Goal: Information Seeking & Learning: Learn about a topic

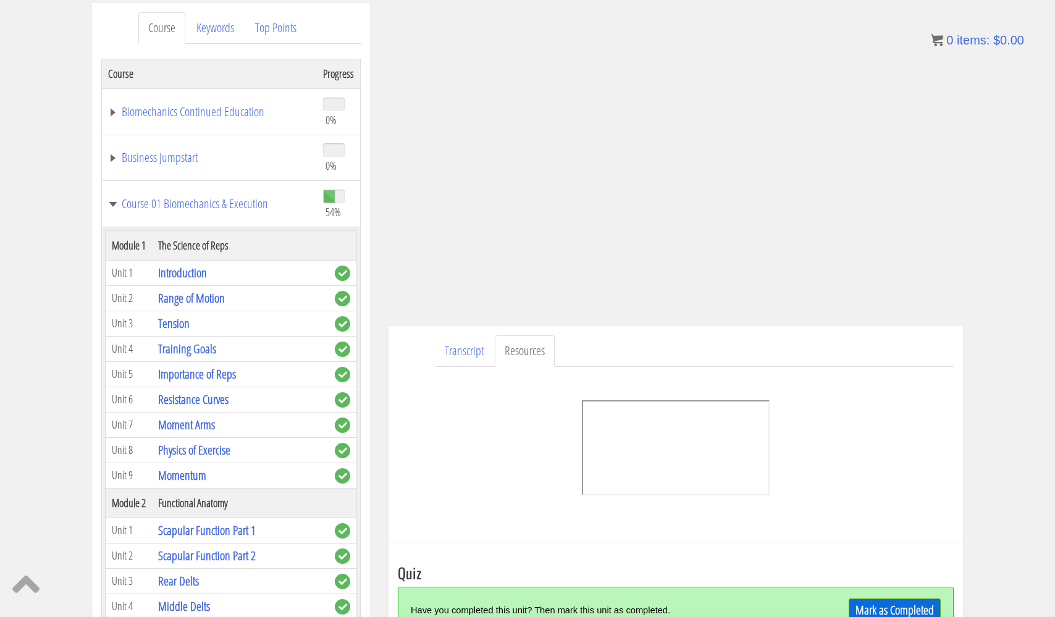
scroll to position [2514, 0]
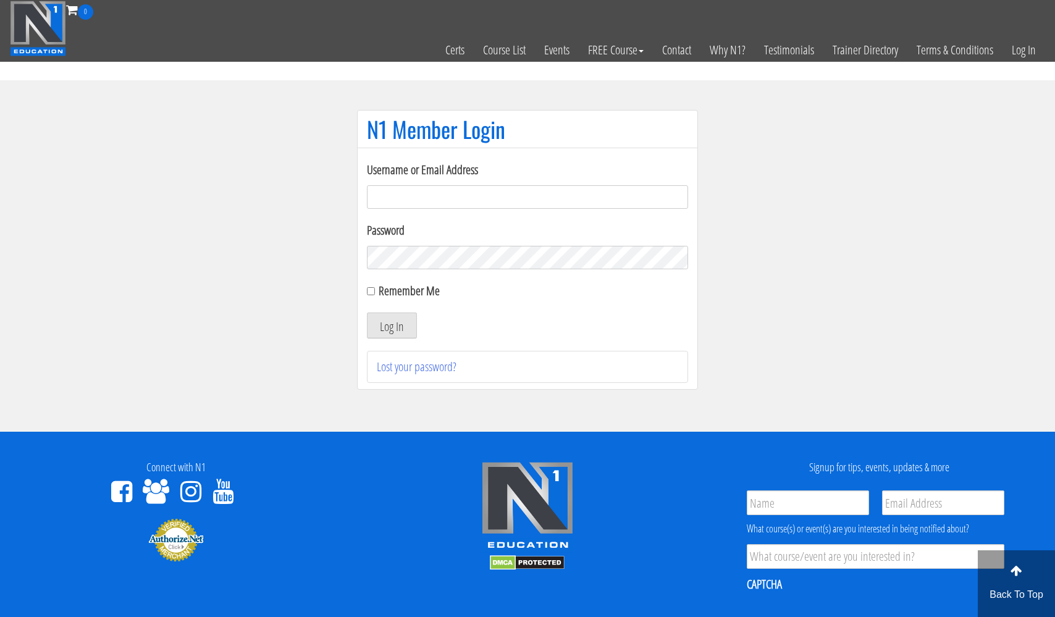
type input "[EMAIL_ADDRESS][DOMAIN_NAME]"
click at [392, 326] on button "Log In" at bounding box center [392, 326] width 50 height 26
click at [392, 322] on button "Log In" at bounding box center [392, 326] width 50 height 26
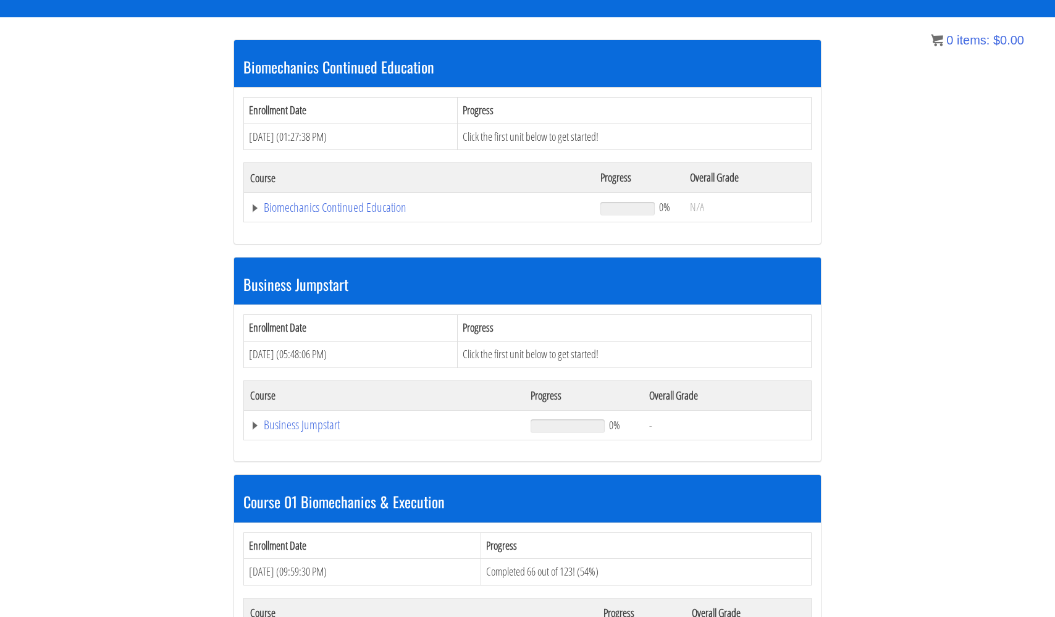
scroll to position [222, 0]
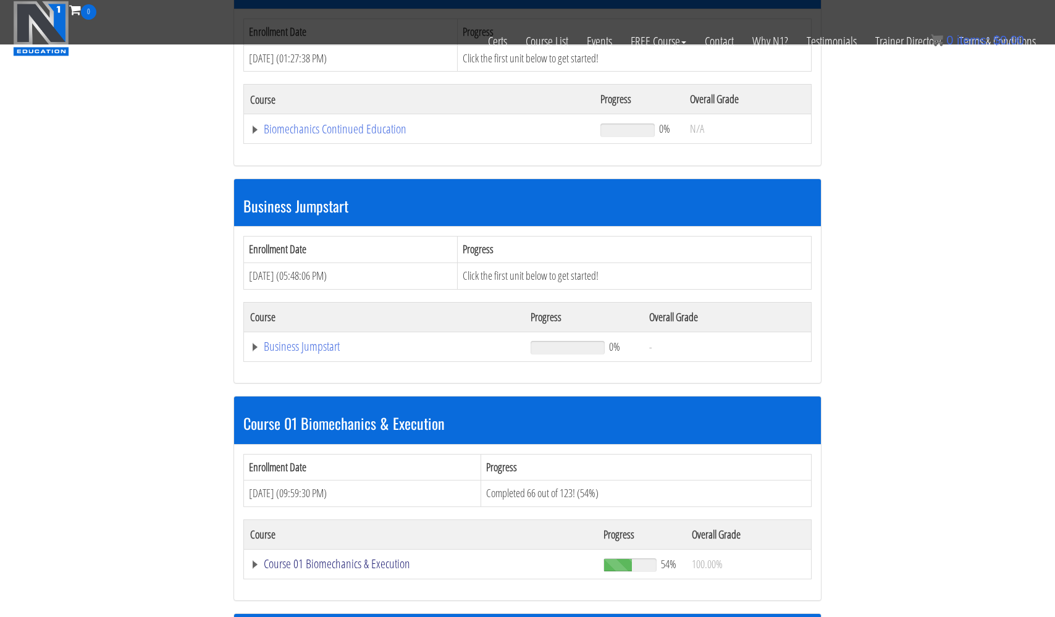
click at [293, 135] on link "Course 01 Biomechanics & Execution" at bounding box center [419, 129] width 338 height 12
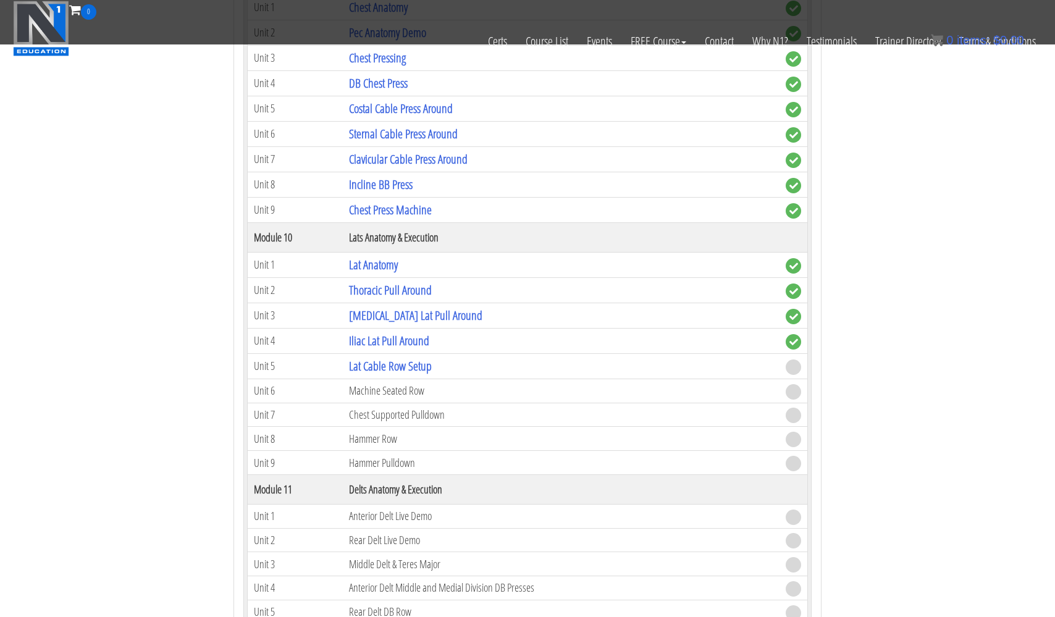
scroll to position [2489, 0]
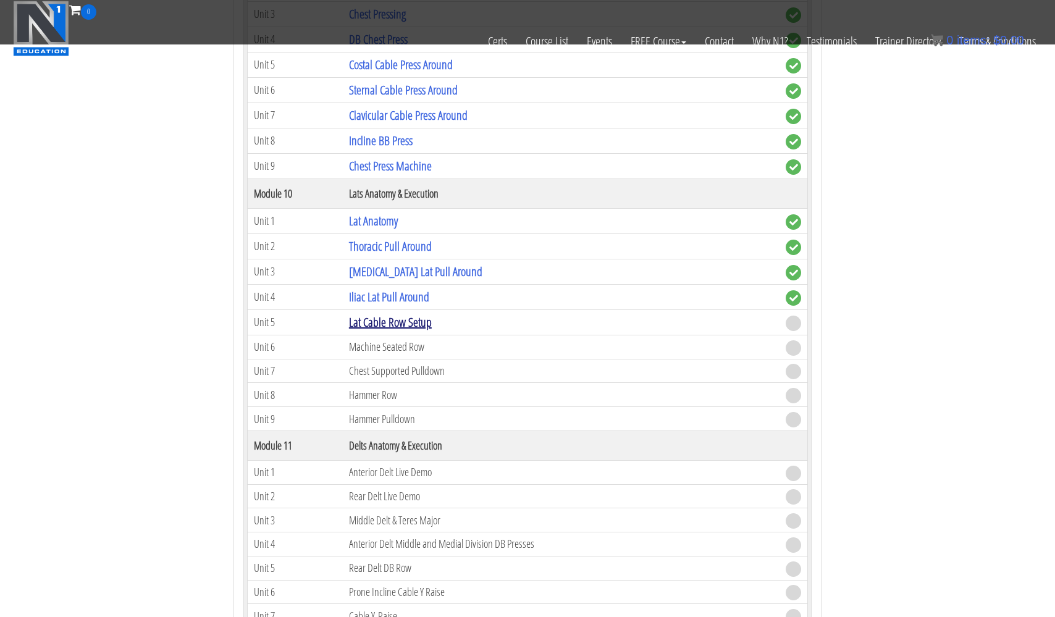
click at [387, 314] on link "Lat Cable Row Setup" at bounding box center [390, 322] width 83 height 17
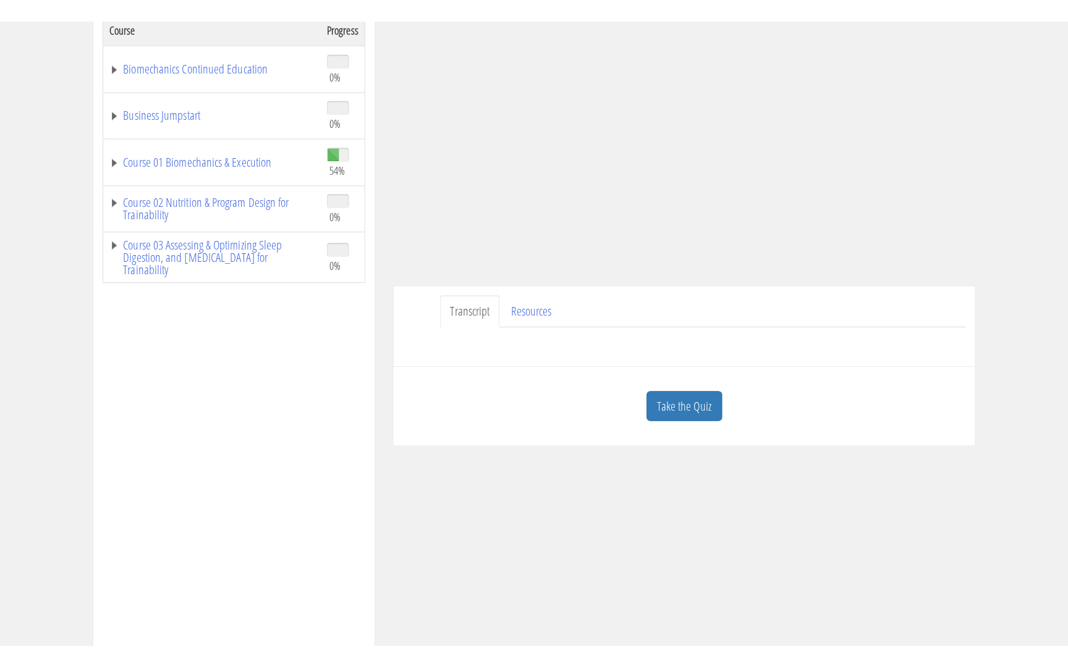
scroll to position [243, 0]
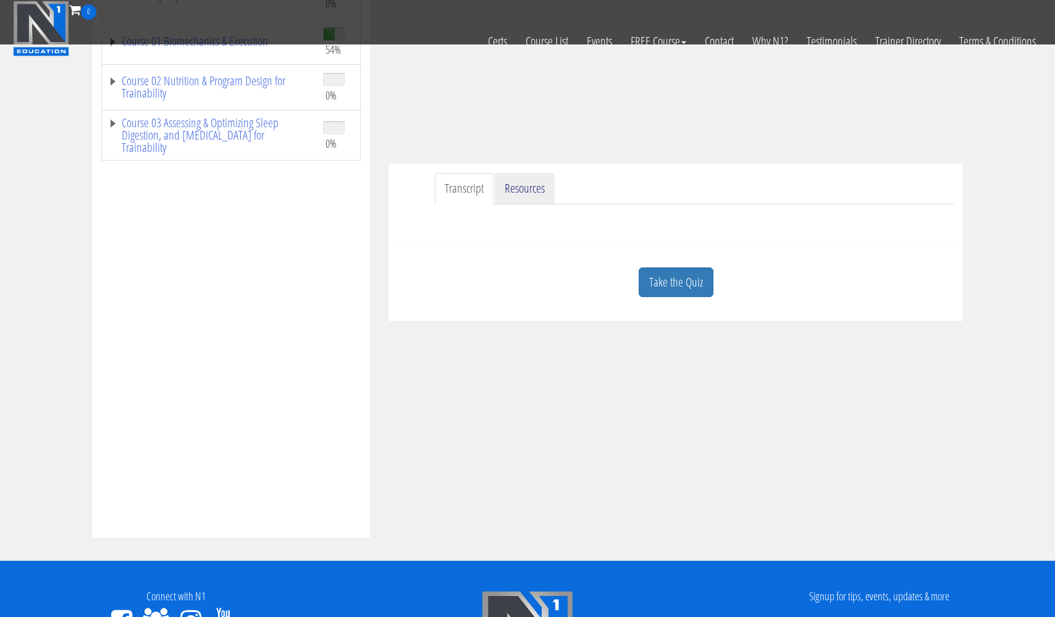
click at [526, 200] on link "Resources" at bounding box center [525, 189] width 60 height 32
